Goal: Task Accomplishment & Management: Use online tool/utility

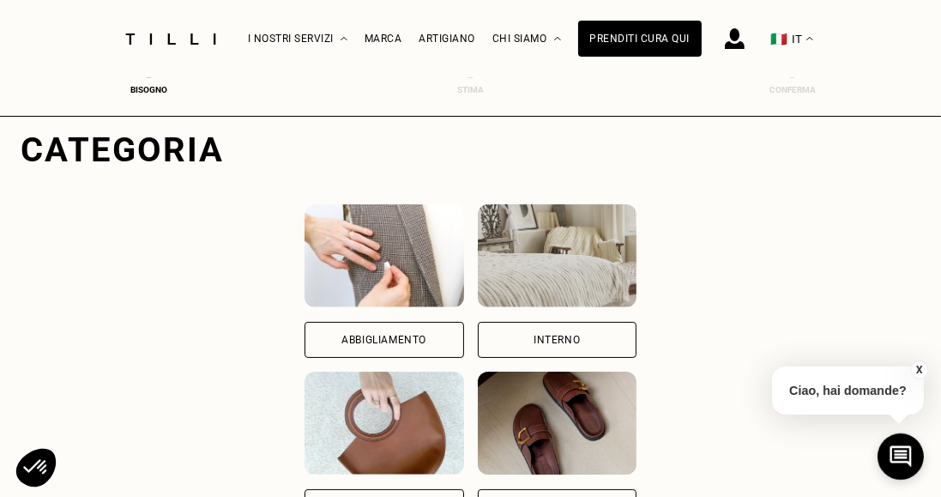
scroll to position [148, 0]
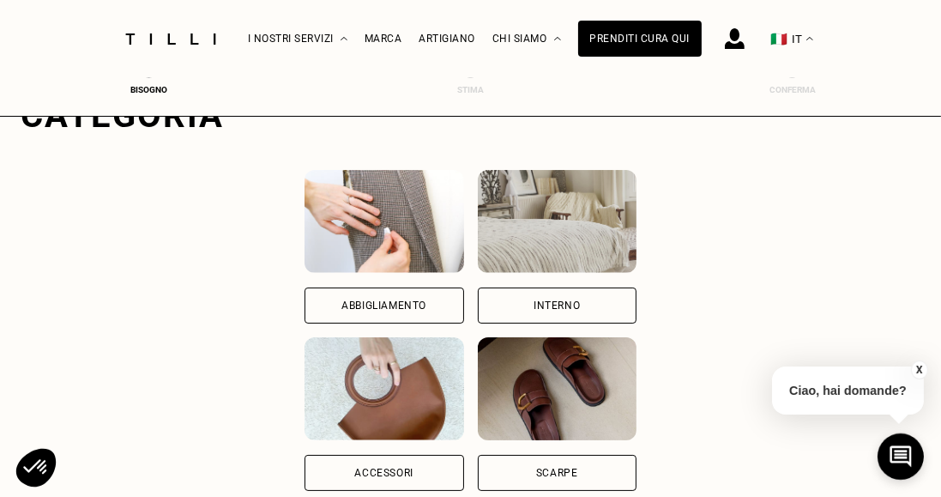
click at [419, 301] on div "Abbigliamento" at bounding box center [383, 305] width 85 height 10
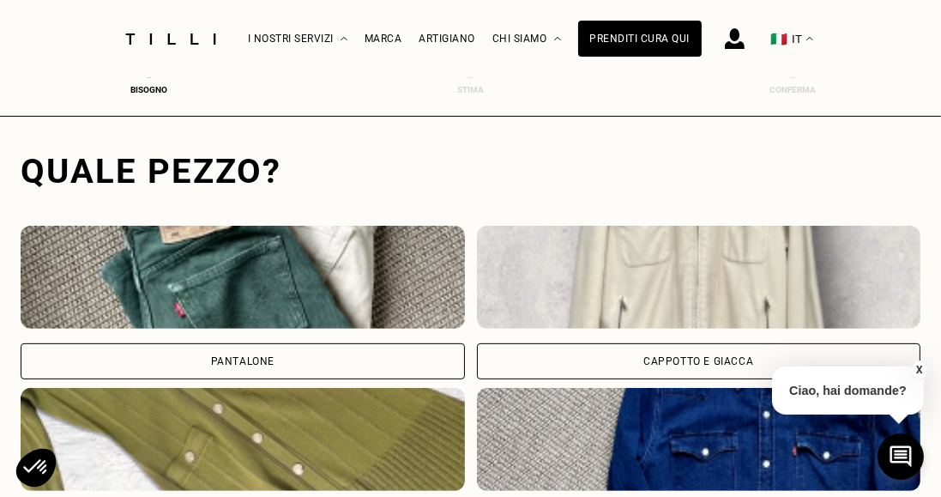
scroll to position [523, 0]
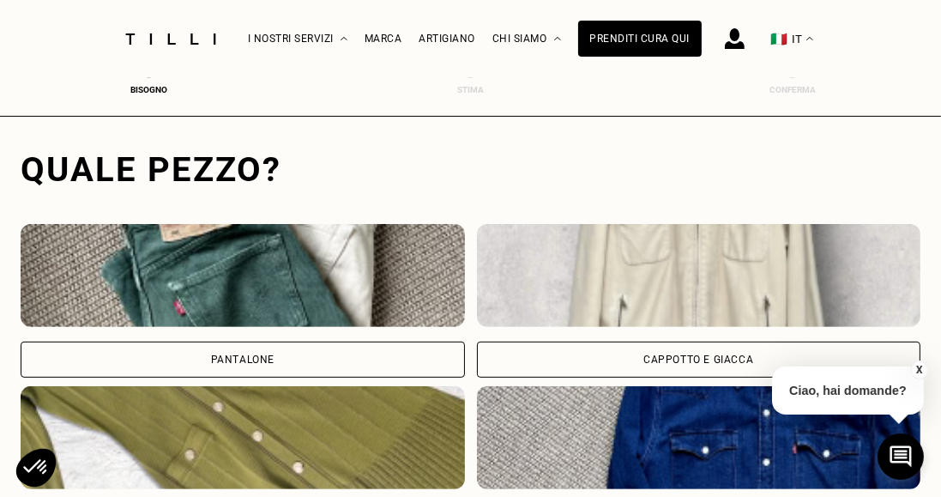
click at [780, 354] on div "Cappotto e giacca" at bounding box center [699, 359] width 444 height 36
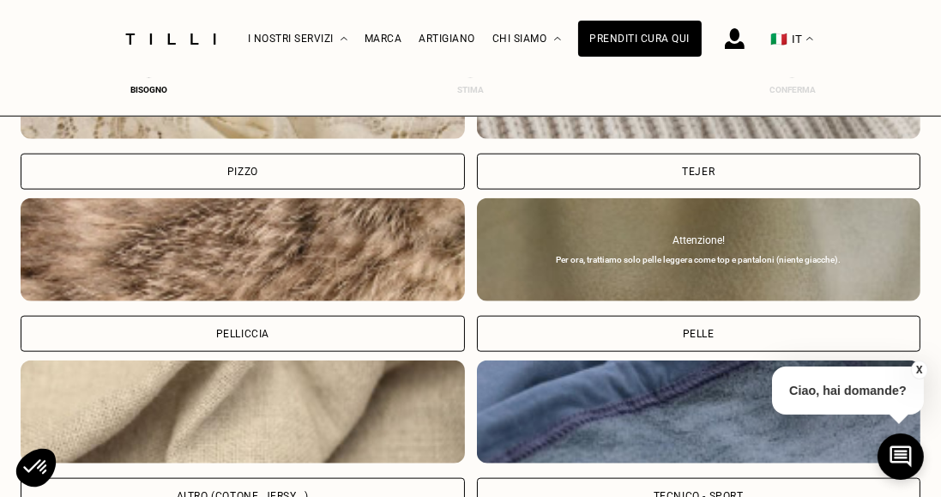
scroll to position [2008, 0]
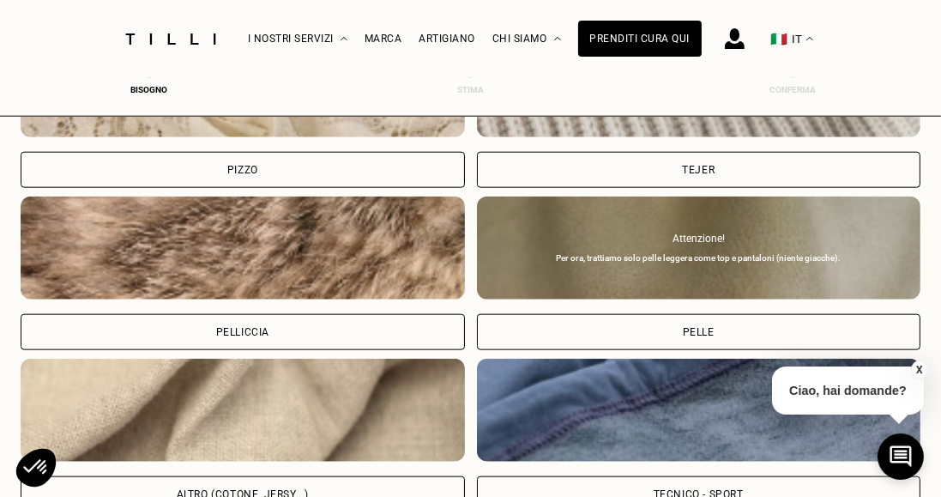
click at [287, 476] on div "Altro (cotone, jersy...)" at bounding box center [243, 494] width 444 height 36
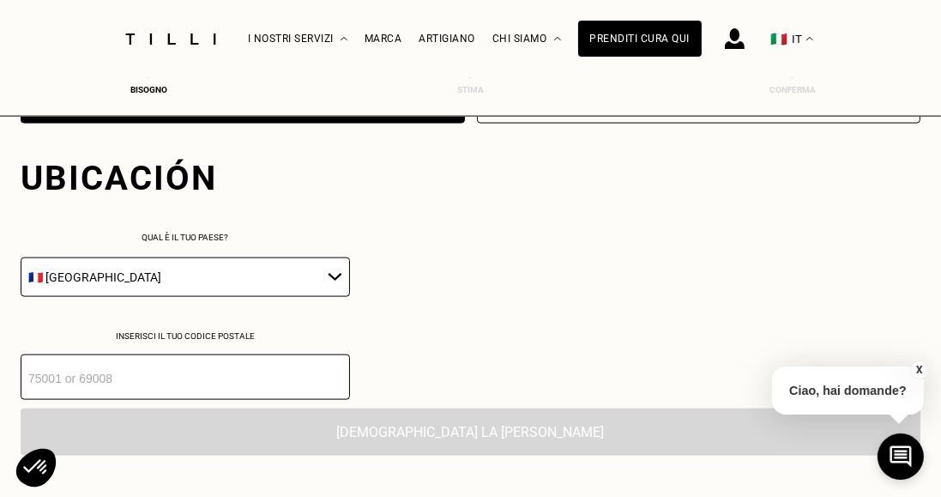
scroll to position [2399, 0]
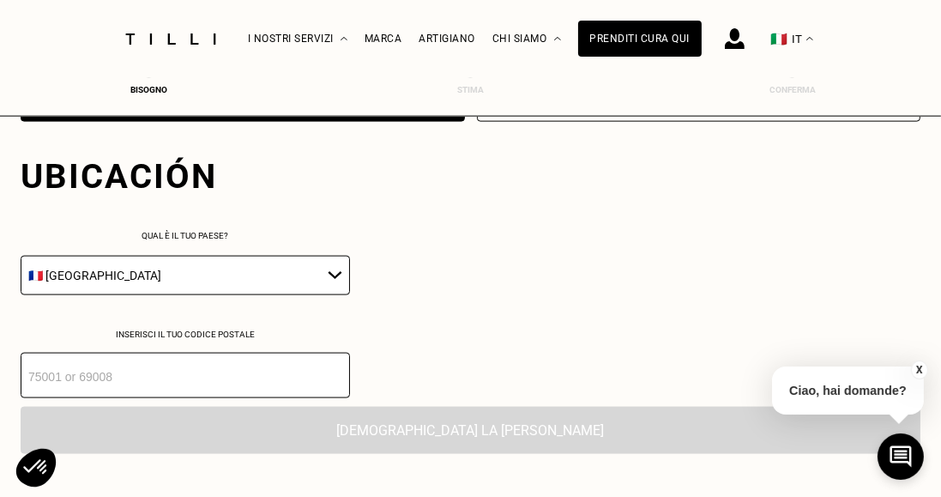
click at [317, 256] on select "🇦🇹 [GEOGRAPHIC_DATA] 🇧🇪 [GEOGRAPHIC_DATA] 🇧🇬 [GEOGRAPHIC_DATA] 🇨🇾 [MEDICAL_DATA…" at bounding box center [185, 275] width 329 height 39
select select "IT"
click at [21, 256] on select "🇦🇹 [GEOGRAPHIC_DATA] 🇧🇪 [GEOGRAPHIC_DATA] 🇧🇬 [GEOGRAPHIC_DATA] 🇨🇾 [MEDICAL_DATA…" at bounding box center [185, 275] width 329 height 39
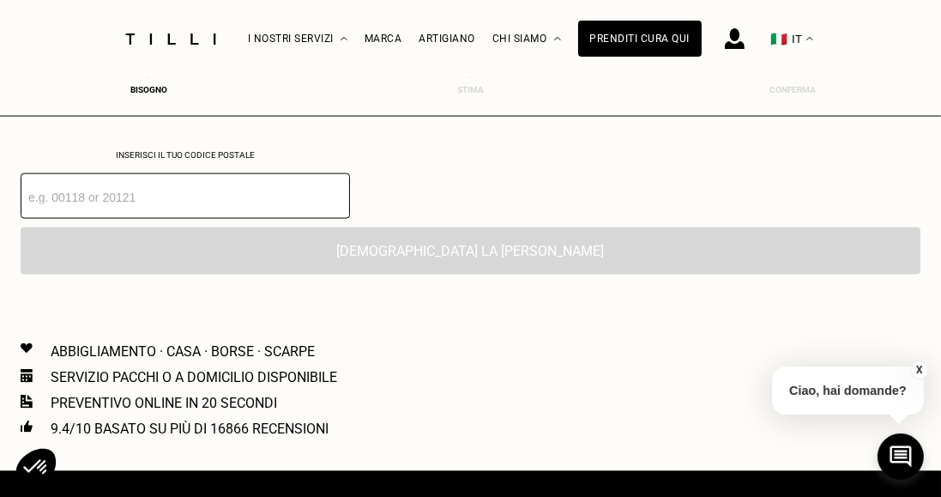
scroll to position [2581, 0]
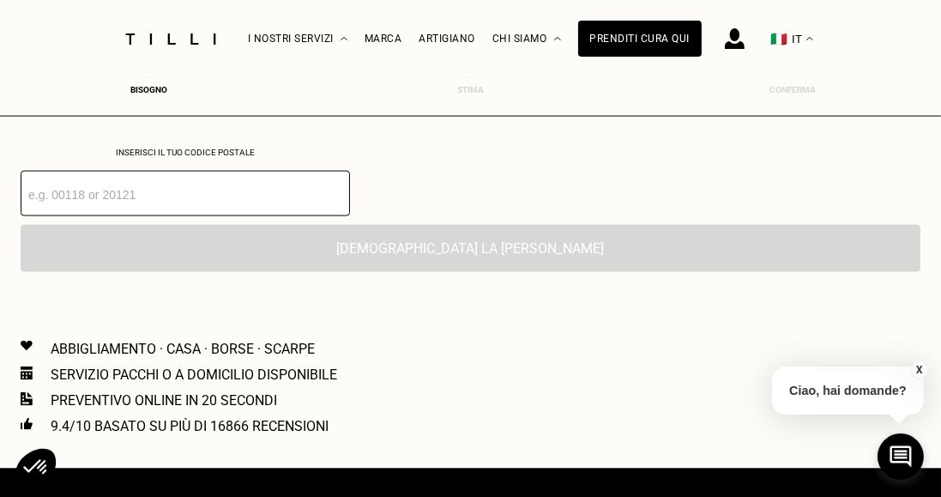
click at [213, 180] on input "number" at bounding box center [185, 193] width 329 height 45
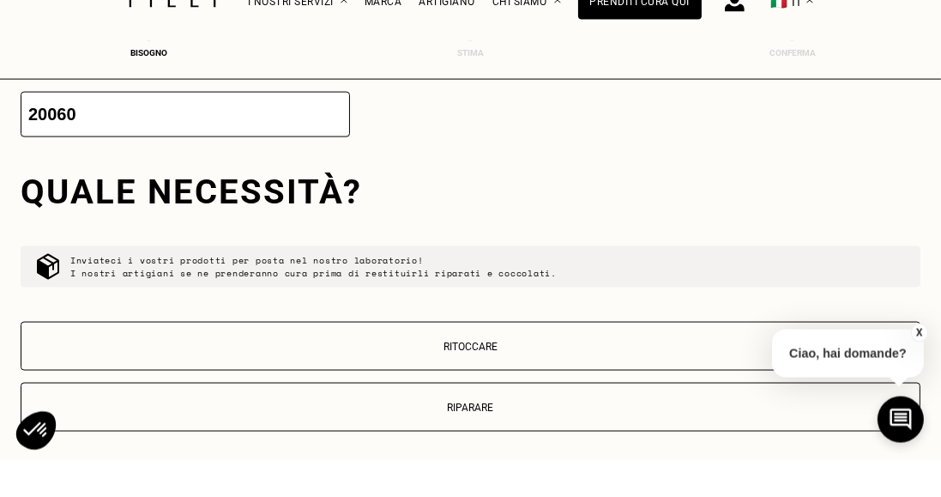
scroll to position [2623, 0]
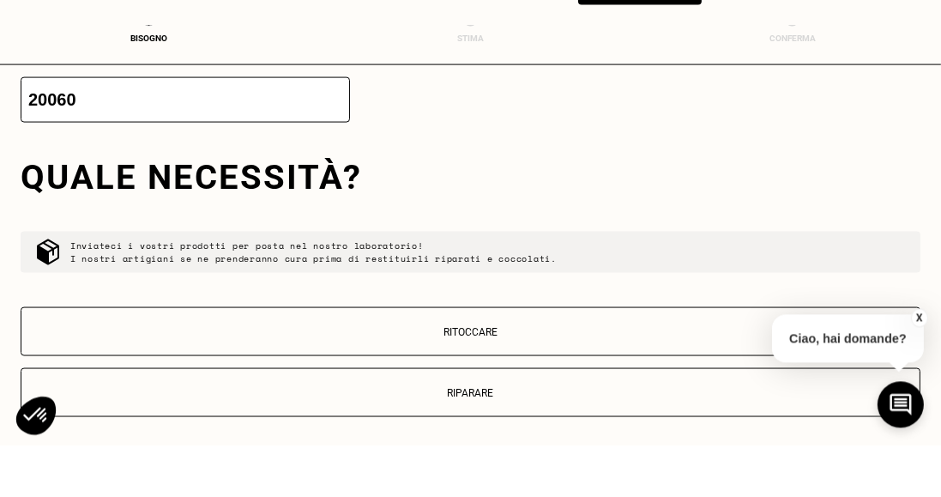
type input "20060"
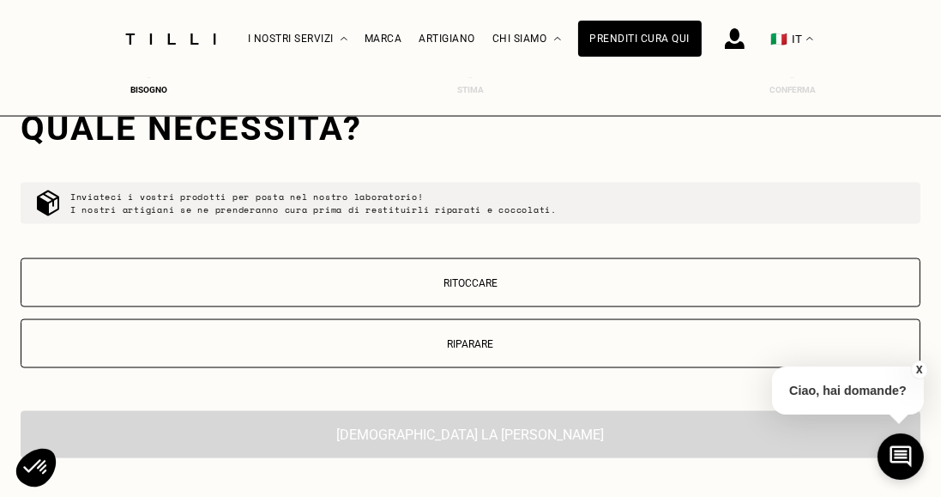
scroll to position [2724, 0]
click at [475, 337] on p "Riparare" at bounding box center [470, 343] width 881 height 12
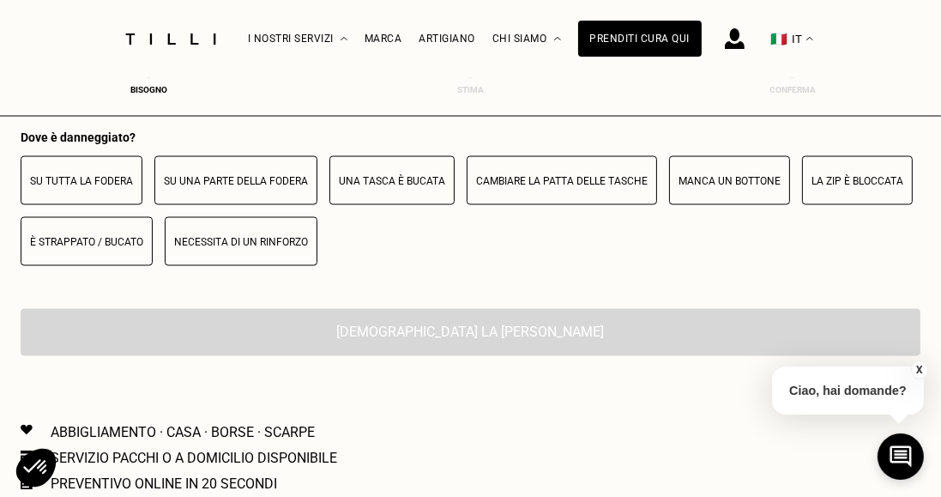
scroll to position [3003, 0]
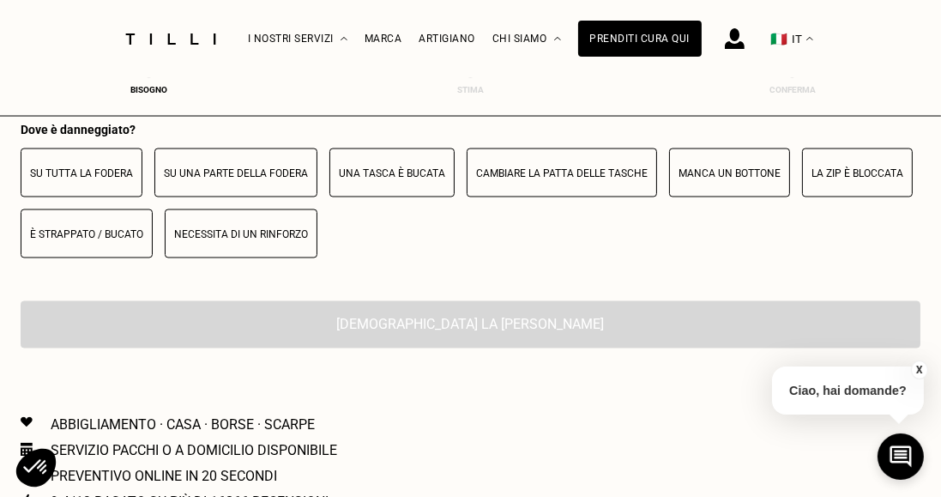
click at [118, 228] on p "È strappato / bucato" at bounding box center [86, 234] width 113 height 12
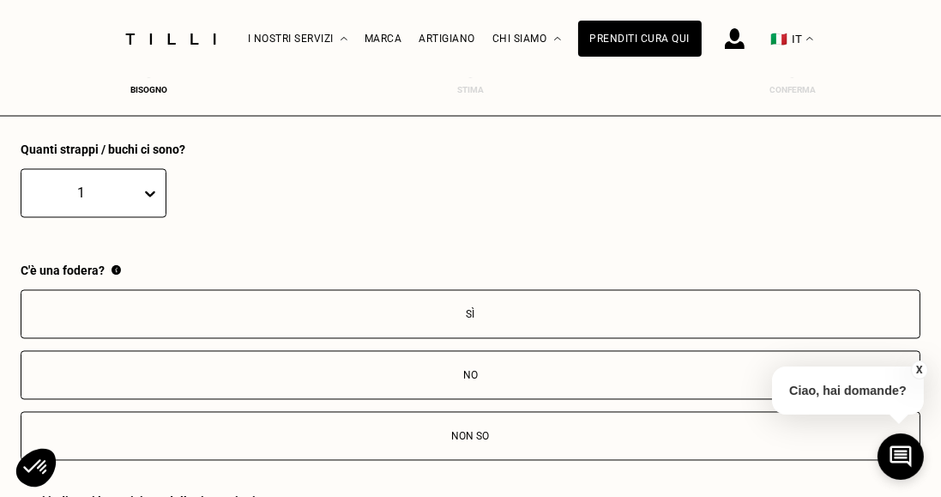
scroll to position [3173, 0]
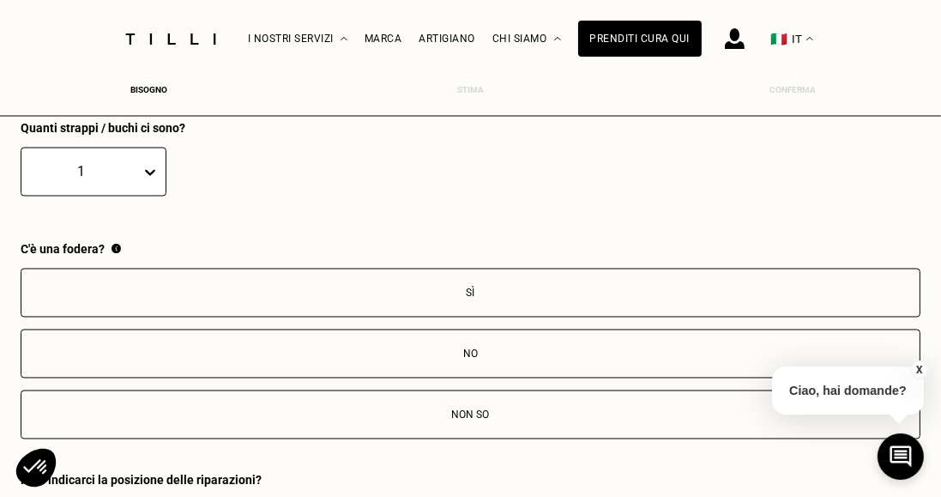
click at [485, 348] on p "No" at bounding box center [470, 354] width 881 height 12
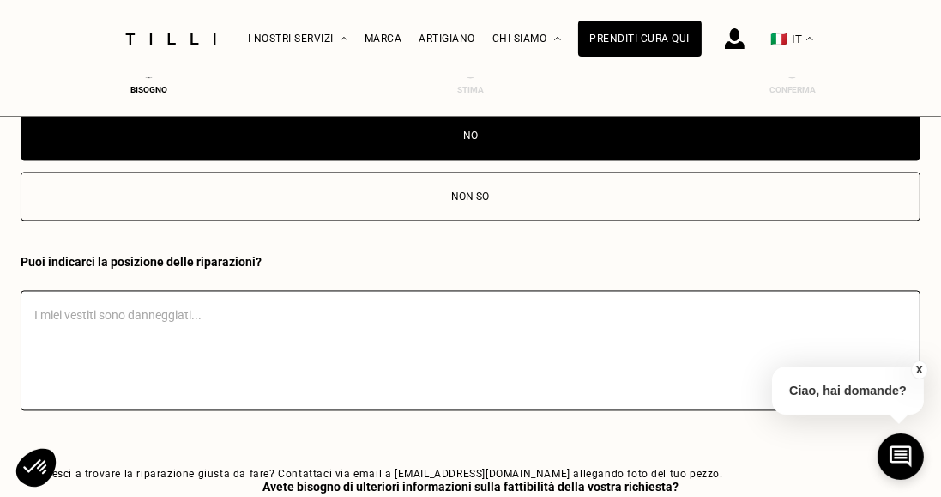
scroll to position [3421, 0]
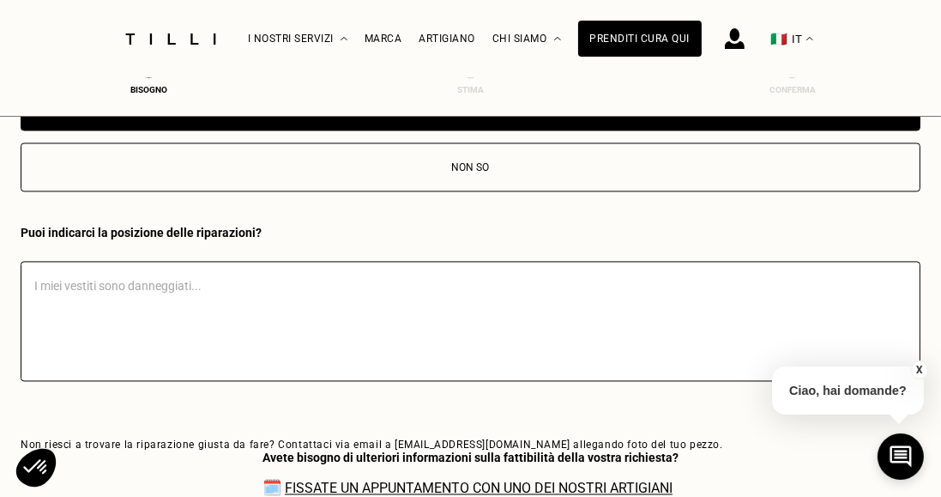
click at [468, 480] on link "Fissate un appuntamento con uno dei nostri artigiani" at bounding box center [479, 488] width 388 height 16
